Goal: Information Seeking & Learning: Check status

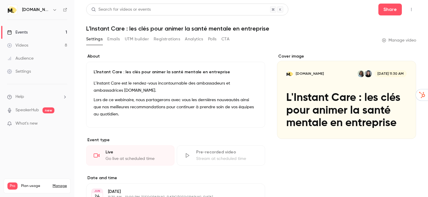
click at [34, 30] on link "Events 1" at bounding box center [37, 32] width 74 height 13
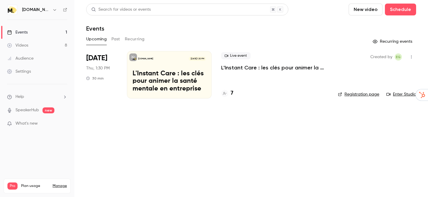
click at [110, 40] on div "Upcoming Past Recurring" at bounding box center [251, 39] width 330 height 10
click at [113, 40] on button "Past" at bounding box center [115, 39] width 9 height 10
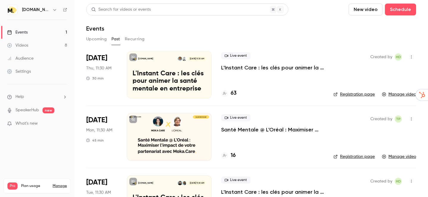
click at [146, 72] on p "L'Instant Care : les clés pour animer la santé mentale en entreprise" at bounding box center [169, 81] width 73 height 23
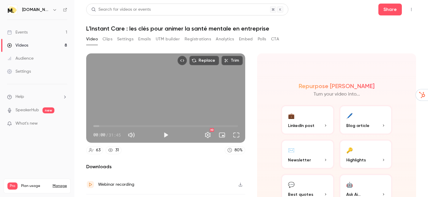
click at [233, 42] on button "Analytics" at bounding box center [225, 39] width 18 height 10
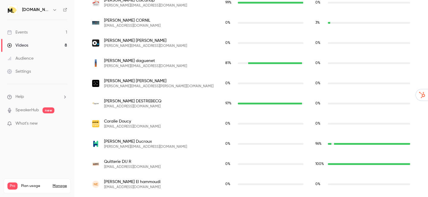
scroll to position [558, 0]
